Goal: Task Accomplishment & Management: Complete application form

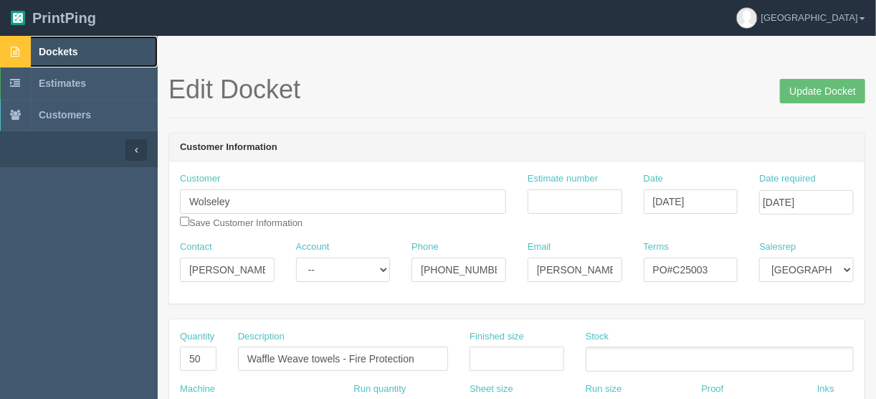
click at [67, 49] on span "Dockets" at bounding box center [58, 51] width 39 height 11
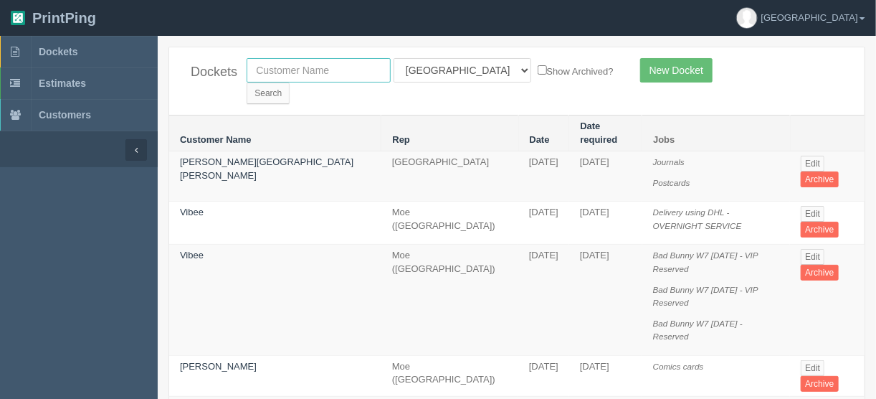
click at [318, 71] on input "text" at bounding box center [319, 70] width 144 height 24
type input "napa"
click at [290, 82] on input "Search" at bounding box center [268, 93] width 43 height 22
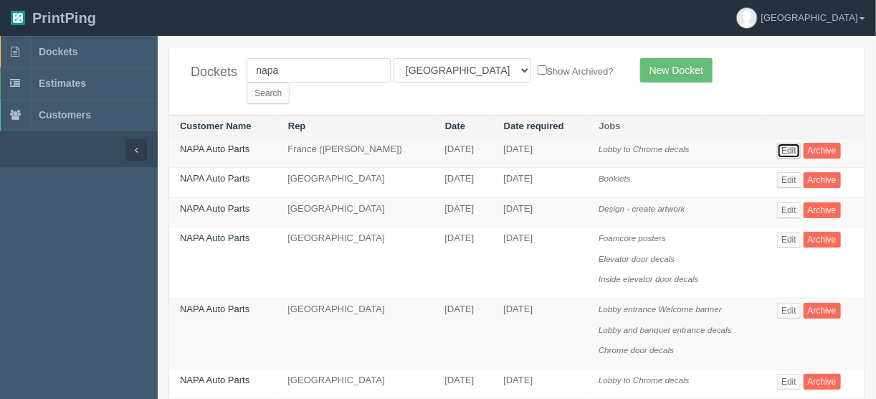
click at [795, 143] on link "Edit" at bounding box center [789, 151] width 24 height 16
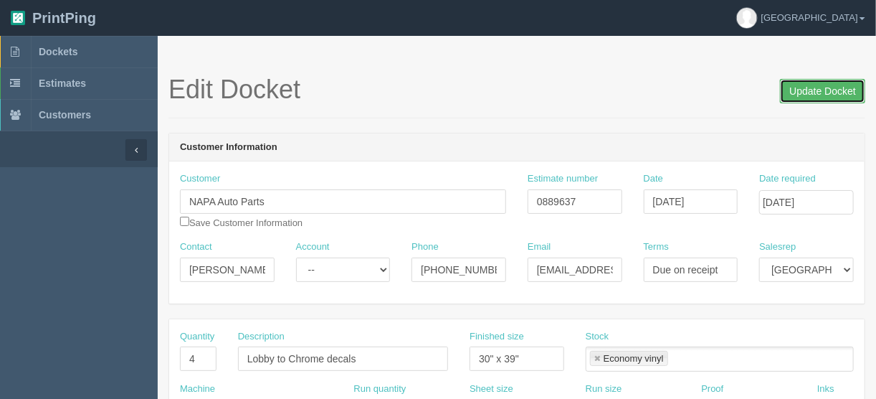
click at [806, 92] on input "Update Docket" at bounding box center [822, 91] width 85 height 24
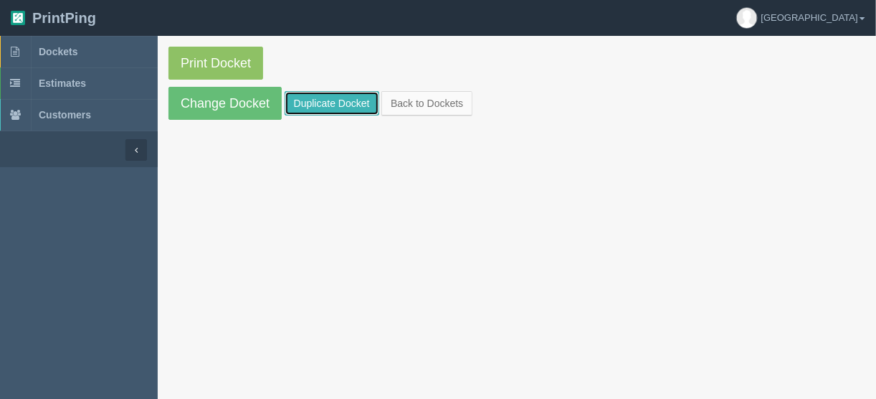
click at [335, 100] on link "Duplicate Docket" at bounding box center [332, 103] width 95 height 24
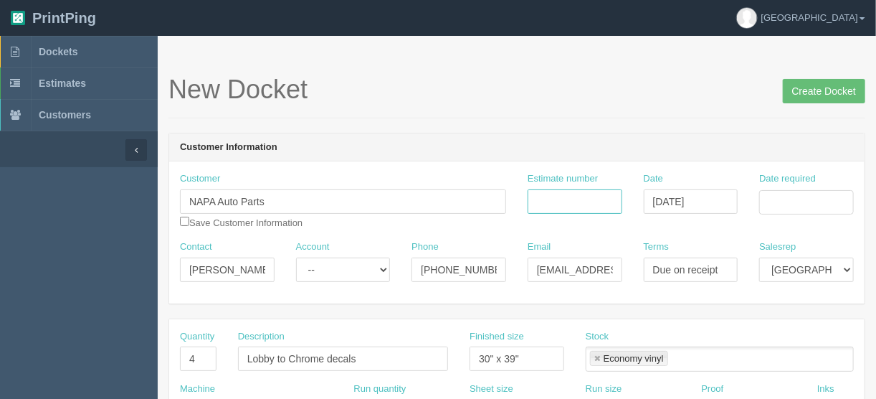
drag, startPoint x: 556, startPoint y: 192, endPoint x: 543, endPoint y: 211, distance: 23.1
click at [556, 192] on input "Estimate number" at bounding box center [575, 201] width 95 height 24
type input "091991"
drag, startPoint x: 795, startPoint y: 201, endPoint x: 790, endPoint y: 207, distance: 8.2
click at [795, 201] on input "Date required" at bounding box center [806, 202] width 95 height 24
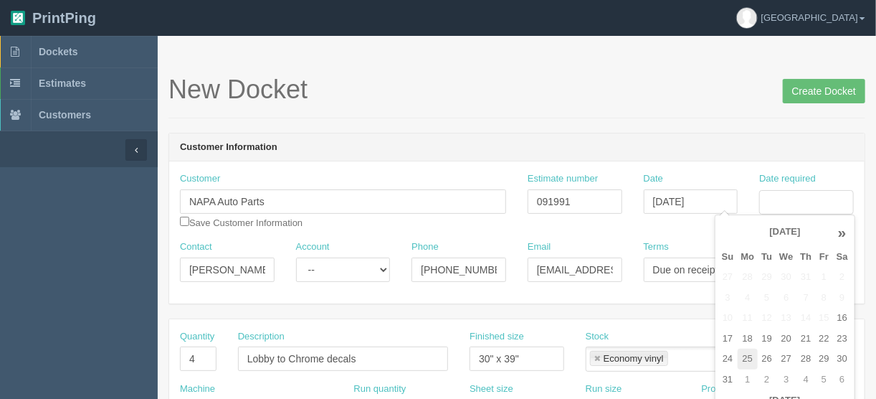
click at [747, 355] on td "25" at bounding box center [748, 358] width 21 height 21
type input "[DATE]"
click at [661, 100] on h1 "New Docket Create Docket" at bounding box center [516, 89] width 697 height 29
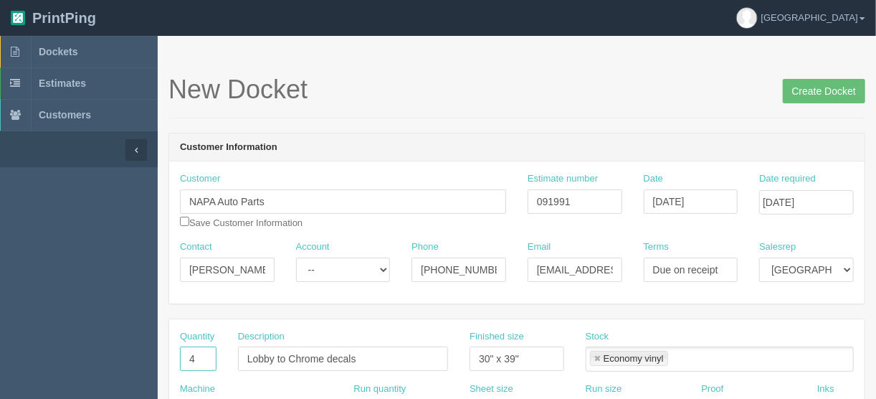
drag, startPoint x: 189, startPoint y: 358, endPoint x: 102, endPoint y: 366, distance: 87.2
type input "6"
type input "Business conference Welcome posters"
click at [528, 353] on input "30" x 39"" at bounding box center [517, 358] width 95 height 24
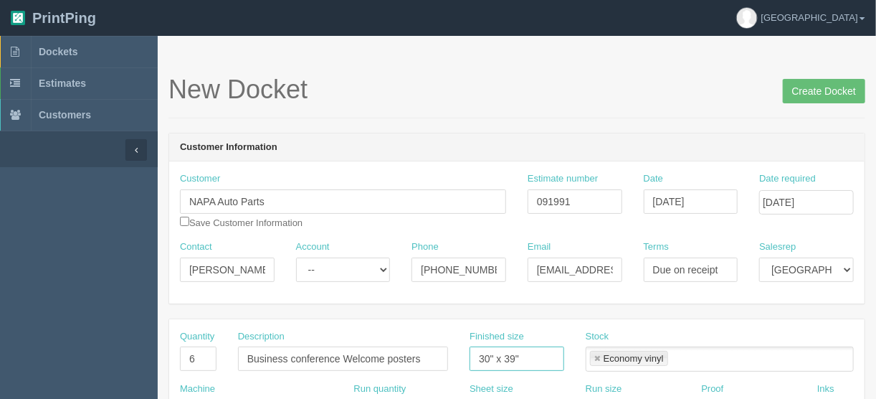
drag, startPoint x: 535, startPoint y: 350, endPoint x: 434, endPoint y: 363, distance: 101.2
click at [434, 363] on div "Quantity 6 Description Business conference Welcome posters Finished size 30" x …" at bounding box center [516, 356] width 695 height 52
type input "24" x 36""
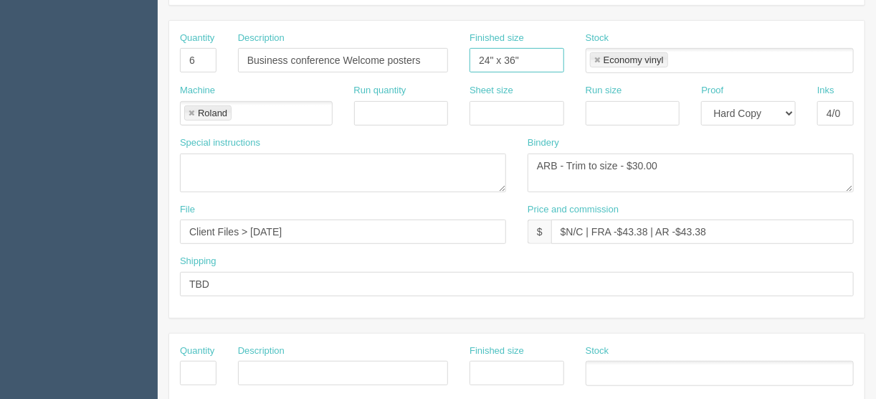
scroll to position [401, 0]
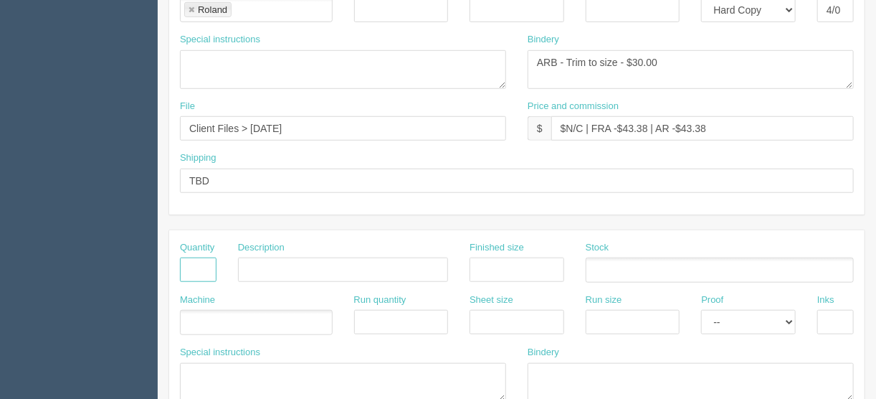
click at [201, 263] on input "text" at bounding box center [198, 269] width 37 height 24
type input "1"
drag, startPoint x: 355, startPoint y: 269, endPoint x: 289, endPoint y: 266, distance: 66.0
click at [289, 266] on input "Design - make changes" at bounding box center [343, 269] width 210 height 24
type input "Design - resize files"
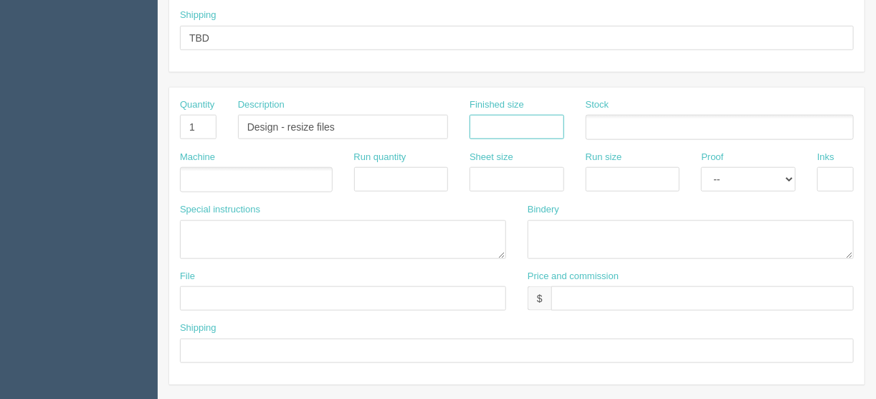
scroll to position [573, 0]
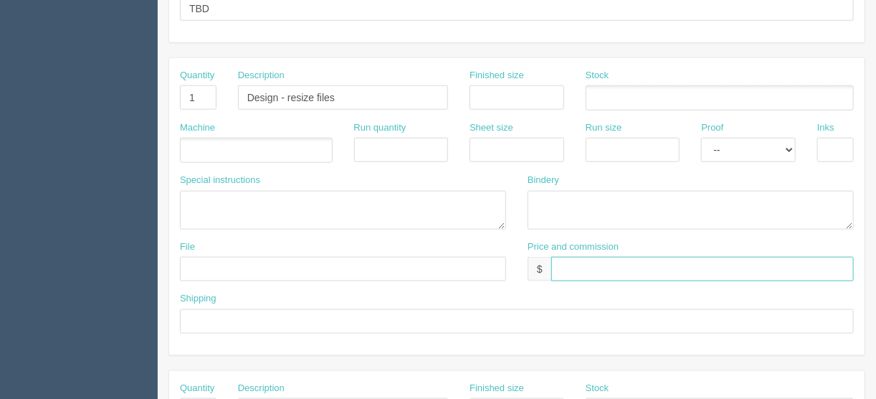
click at [601, 269] on input "text" at bounding box center [702, 269] width 303 height 24
type input "$______________________"
click at [783, 148] on select "-- Email Hard Copy" at bounding box center [748, 150] width 95 height 24
select select "Email"
click at [701, 138] on select "-- Email Hard Copy" at bounding box center [748, 150] width 95 height 24
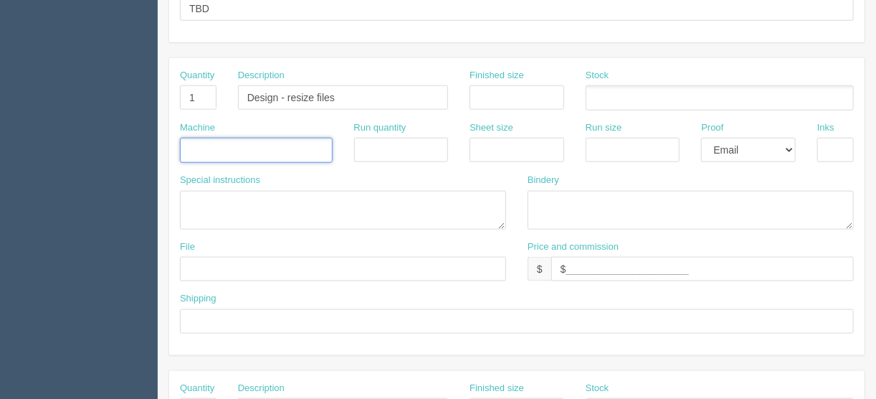
click at [188, 143] on input "text" at bounding box center [188, 150] width 14 height 21
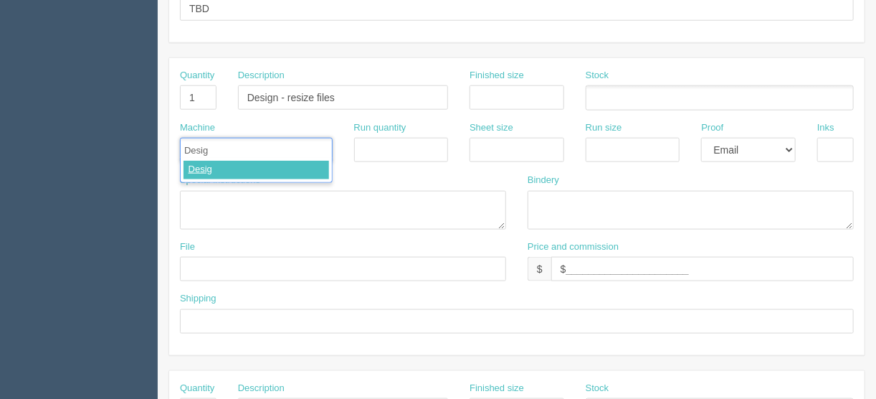
type input "Design"
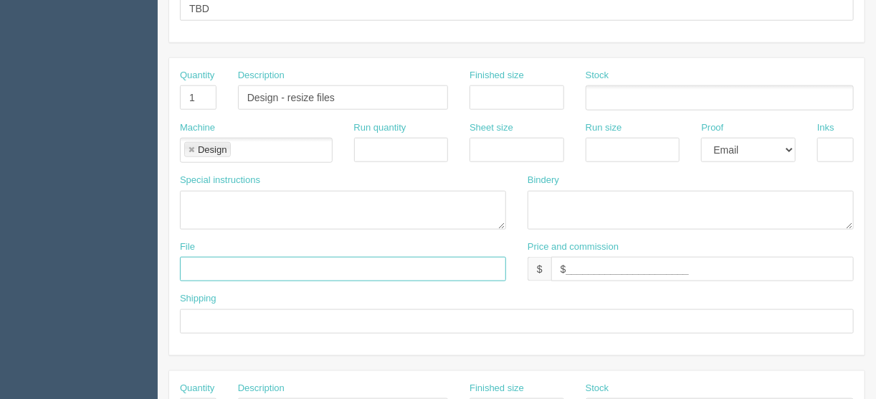
click at [208, 258] on input "text" at bounding box center [343, 269] width 326 height 24
type input "files@allrush.ca"
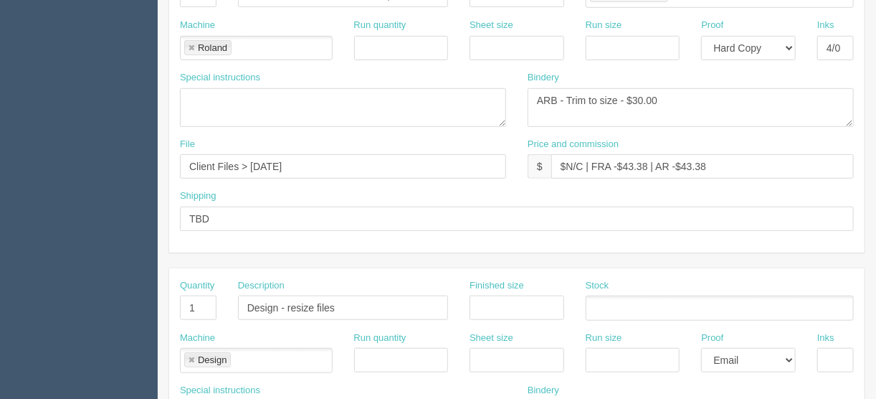
scroll to position [344, 0]
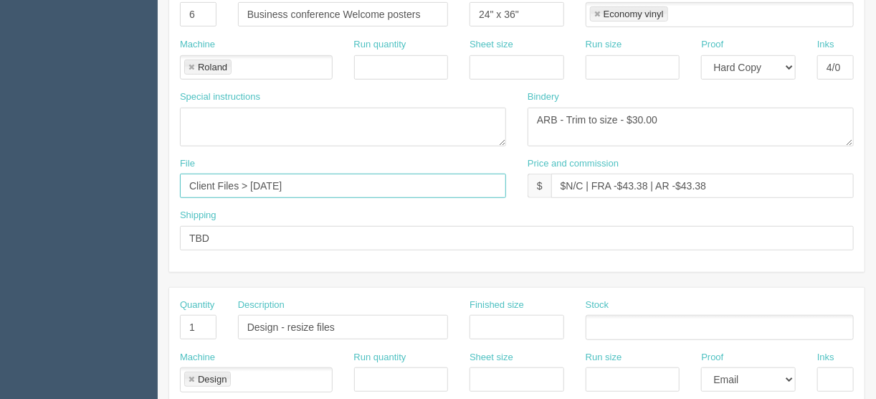
drag, startPoint x: 327, startPoint y: 177, endPoint x: 246, endPoint y: 181, distance: 81.1
click at [246, 181] on input "Client Files > November 2024" at bounding box center [343, 185] width 326 height 24
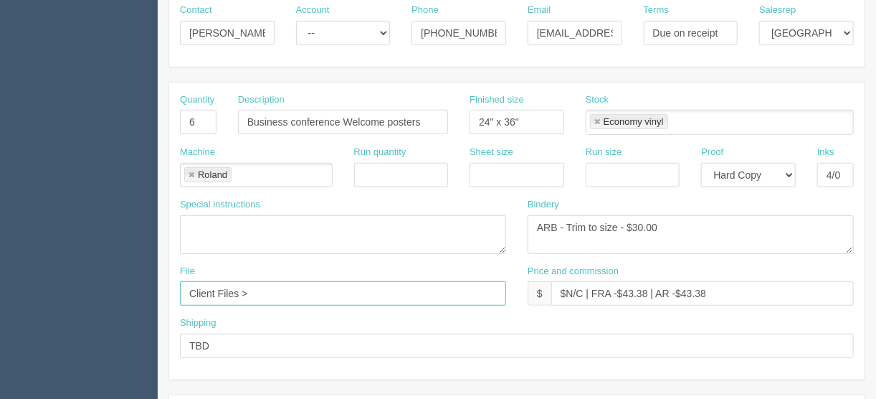
scroll to position [229, 0]
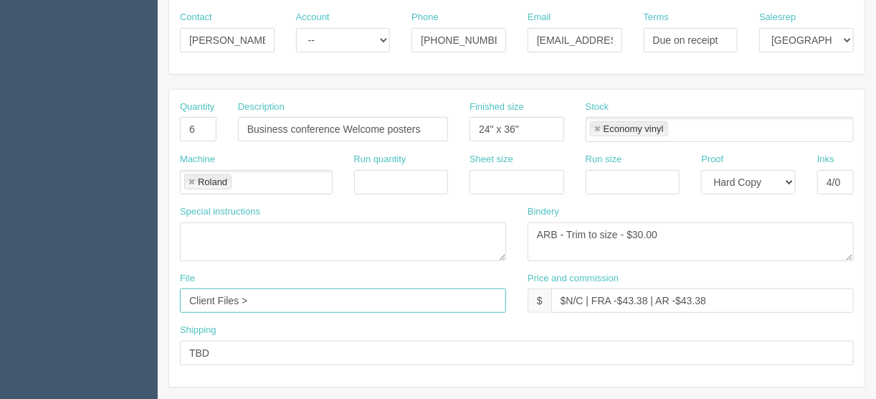
type input "Client Files >"
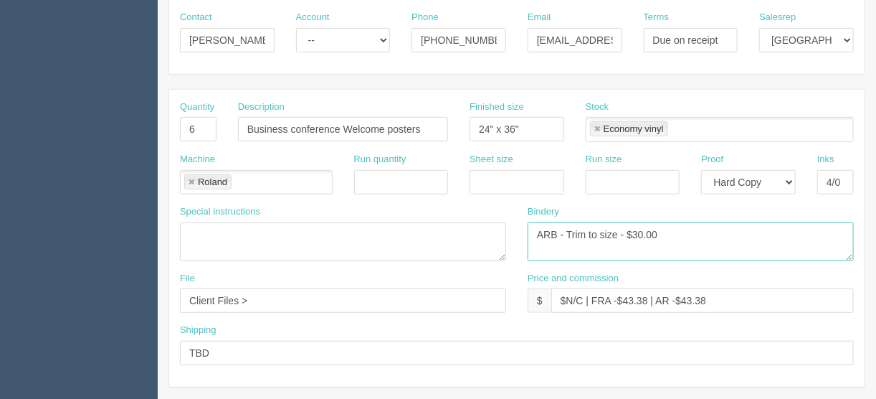
click at [616, 229] on textarea "ARB - Trim to size - $30.00" at bounding box center [691, 241] width 326 height 39
type textarea "ARB - Trim to size and mount to foamcore - $30.00"
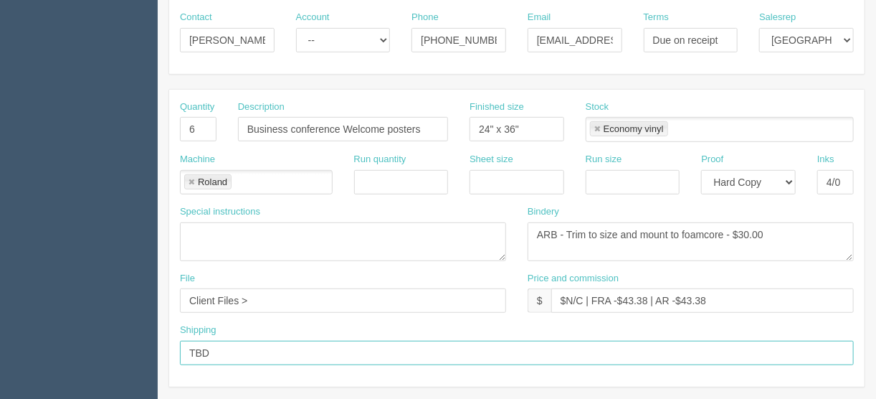
drag, startPoint x: 222, startPoint y: 356, endPoint x: 138, endPoint y: 348, distance: 84.2
type input "Call/email when ready"
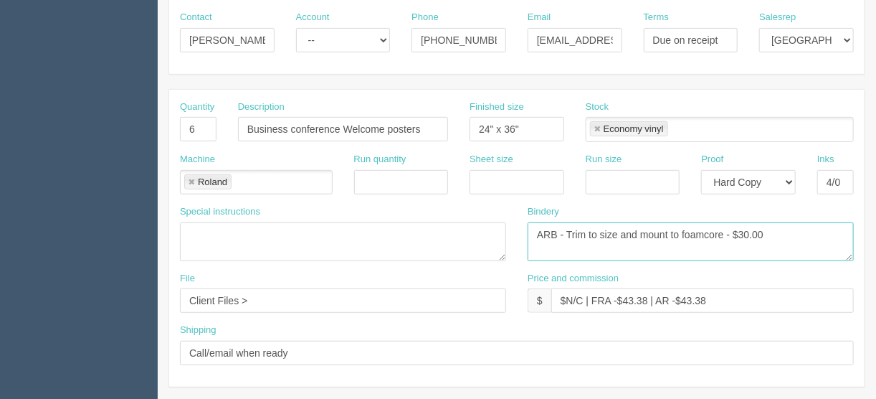
drag, startPoint x: 767, startPoint y: 232, endPoint x: 743, endPoint y: 232, distance: 24.4
click at [743, 232] on textarea "ARB - Trim to size - $30.00" at bounding box center [691, 241] width 326 height 39
type textarea "ARB - Trim to size and mount to foamcore - $37.26 (quote 12569)"
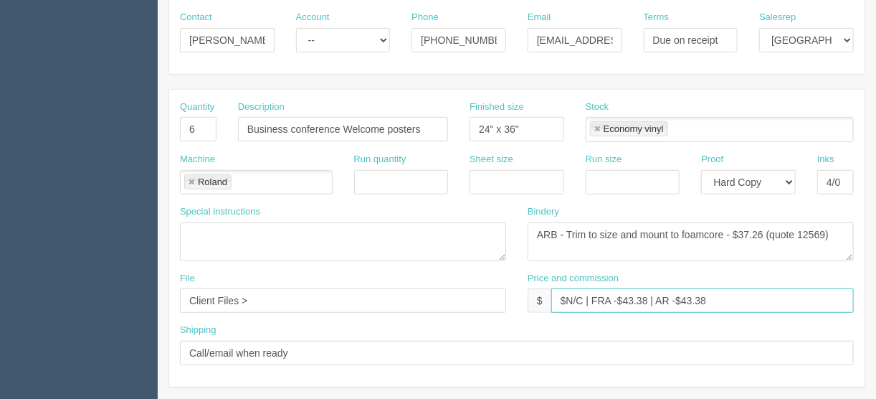
drag, startPoint x: 581, startPoint y: 293, endPoint x: 567, endPoint y: 298, distance: 15.2
click at [567, 298] on input "$N/C | FRA -$43.38 | AR -$43.38" at bounding box center [702, 300] width 303 height 24
drag, startPoint x: 660, startPoint y: 295, endPoint x: 611, endPoint y: 295, distance: 49.5
click at [611, 295] on input "$205.93 | FRA -$43.38 | AR -$43.38" at bounding box center [702, 300] width 303 height 24
drag, startPoint x: 703, startPoint y: 300, endPoint x: 681, endPoint y: 299, distance: 22.2
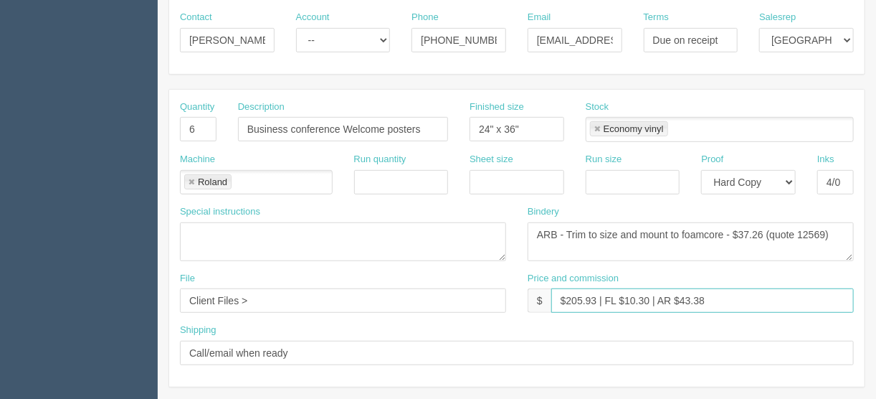
click at [681, 299] on input "$205.93 | FL $10.30 | AR $43.38" at bounding box center [702, 300] width 303 height 24
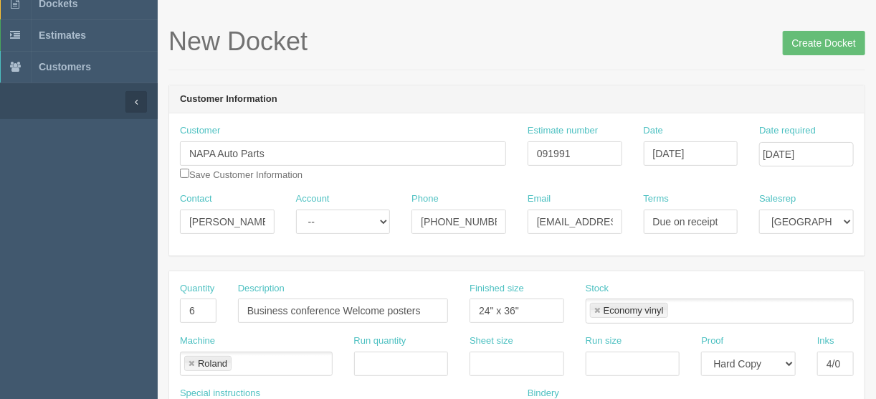
scroll to position [0, 0]
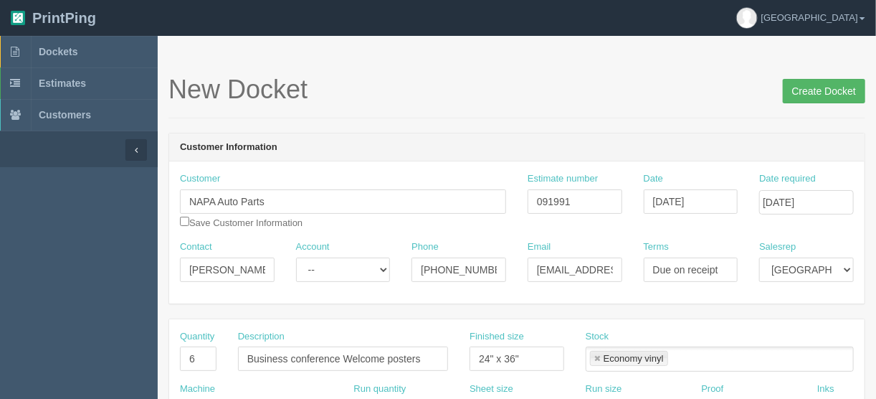
type input "$205.93 | FL $10.30 | AR $68.12"
click at [821, 92] on input "Create Docket" at bounding box center [824, 91] width 82 height 24
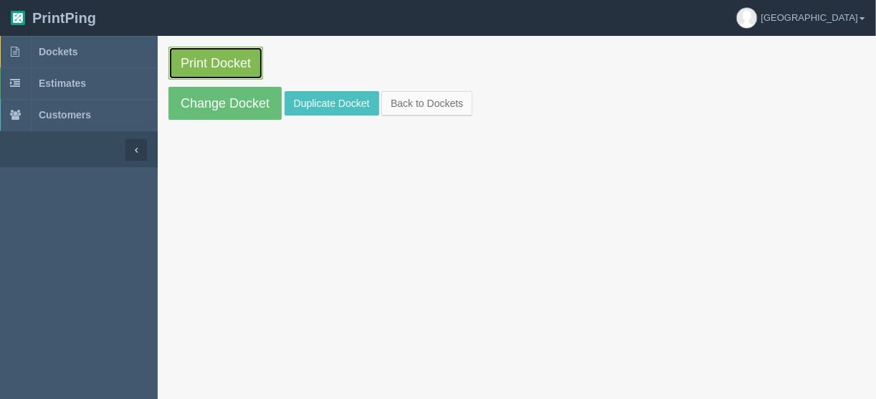
click at [216, 62] on link "Print Docket" at bounding box center [215, 63] width 95 height 33
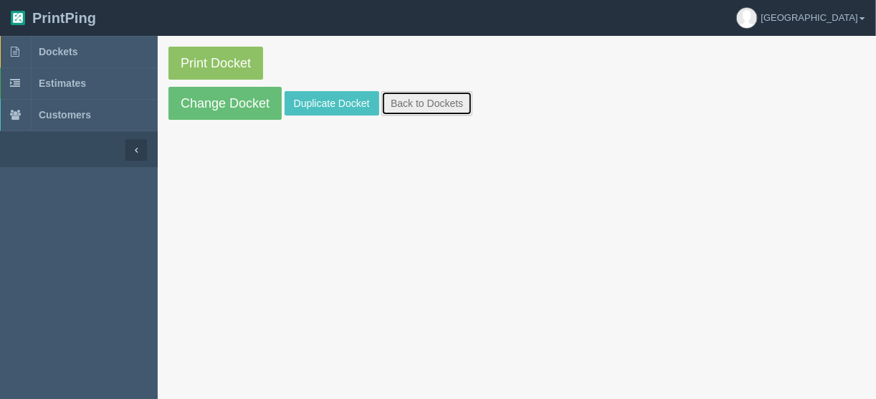
click at [420, 98] on link "Back to Dockets" at bounding box center [426, 103] width 91 height 24
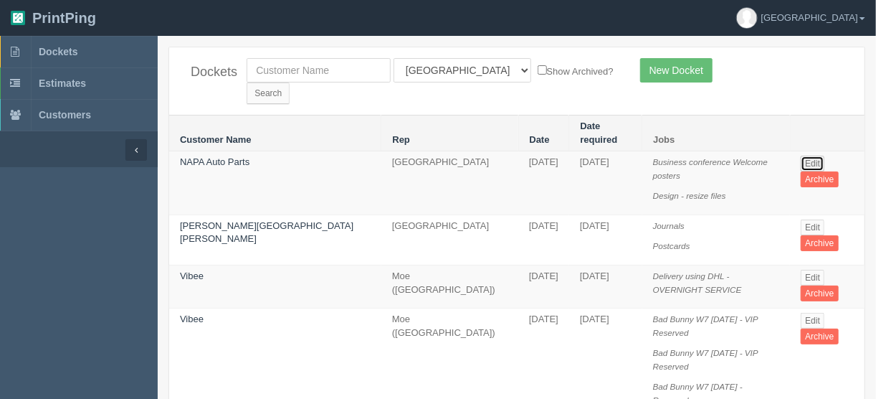
click at [803, 156] on link "Edit" at bounding box center [813, 164] width 24 height 16
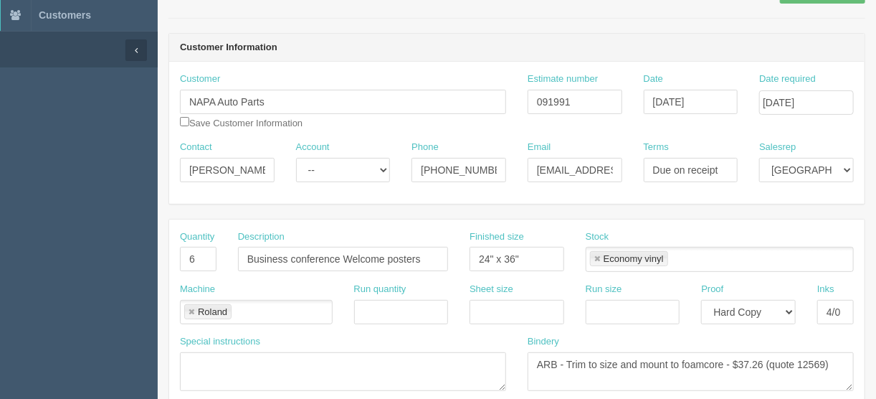
scroll to position [229, 0]
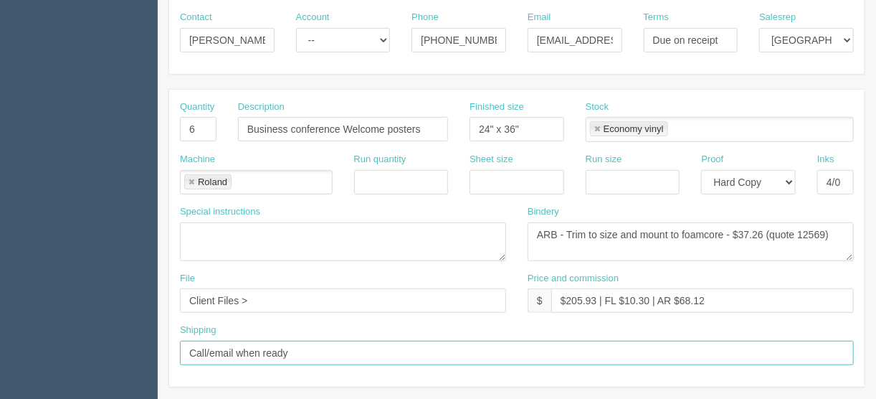
drag, startPoint x: 324, startPoint y: 355, endPoint x: 333, endPoint y: 363, distance: 12.2
click at [324, 355] on input "Call/email when ready" at bounding box center [517, 352] width 674 height 24
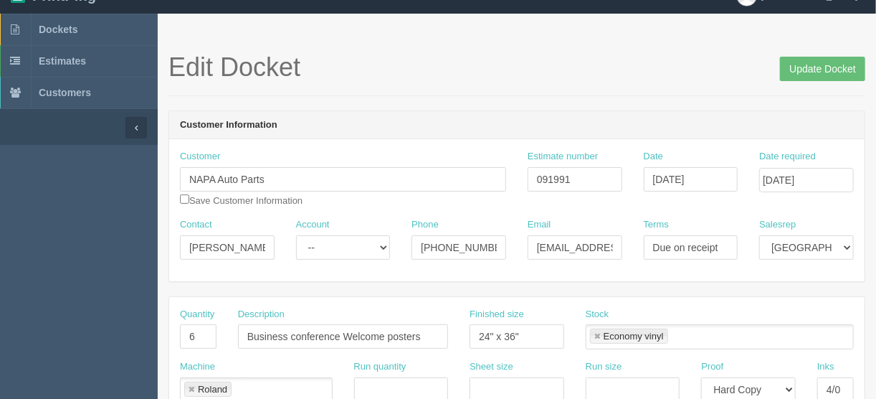
scroll to position [0, 0]
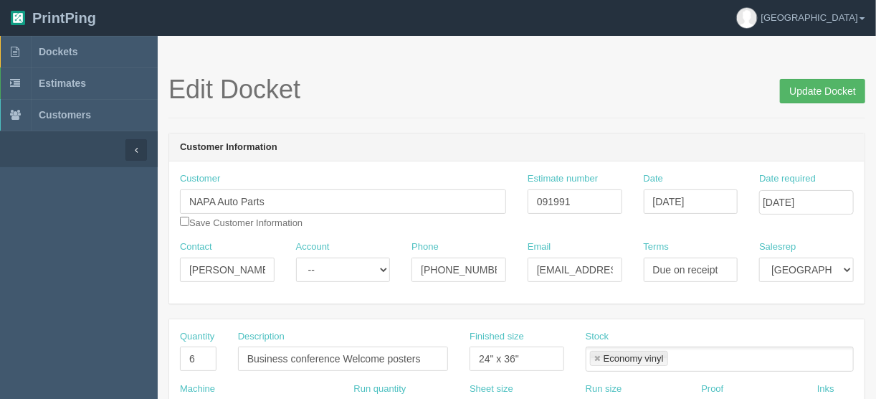
type input "Call/email when ready"
click at [813, 92] on input "Update Docket" at bounding box center [822, 91] width 85 height 24
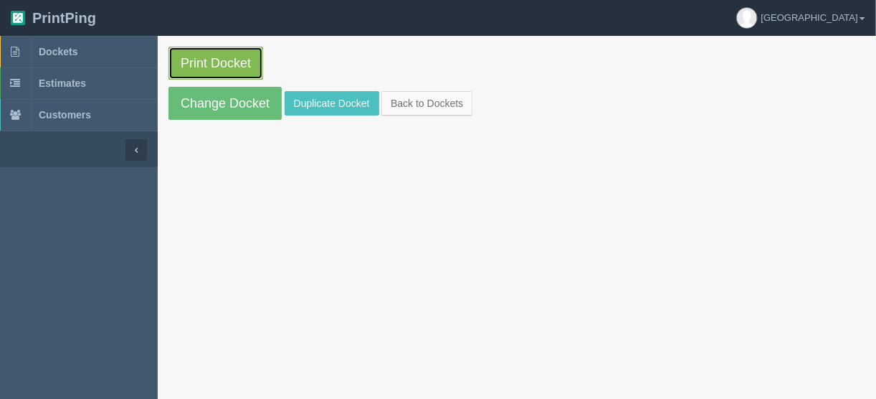
click at [225, 64] on link "Print Docket" at bounding box center [215, 63] width 95 height 33
